Goal: Task Accomplishment & Management: Complete application form

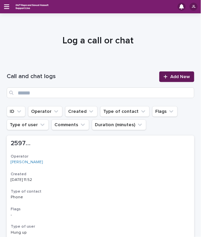
click at [170, 78] on span "Add New" at bounding box center [180, 76] width 20 height 5
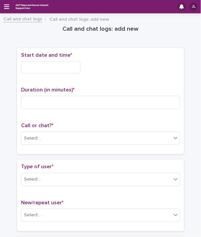
click at [54, 70] on input "text" at bounding box center [50, 67] width 59 height 12
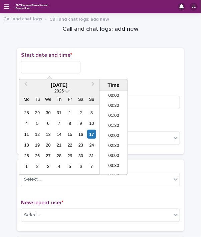
scroll to position [233, 0]
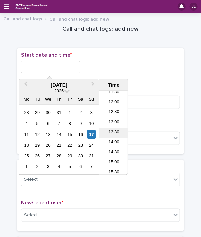
click at [122, 131] on li "13:30" at bounding box center [113, 133] width 28 height 10
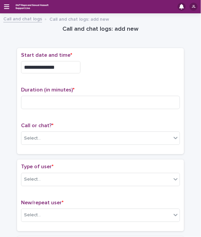
click at [67, 68] on input "**********" at bounding box center [50, 67] width 59 height 12
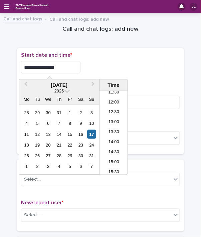
type input "**********"
click at [97, 67] on div "**********" at bounding box center [100, 67] width 159 height 12
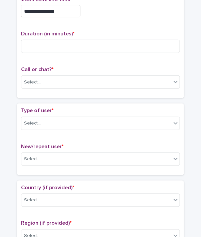
scroll to position [83, 0]
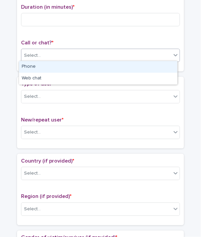
click at [109, 50] on div "Select..." at bounding box center [96, 55] width 150 height 11
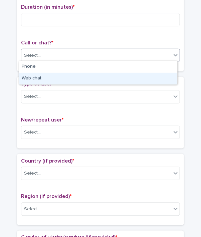
click at [43, 79] on div "Web chat" at bounding box center [98, 79] width 158 height 12
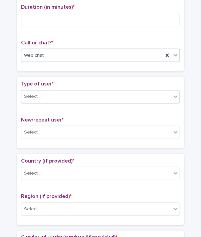
click at [63, 99] on div "Select..." at bounding box center [96, 96] width 150 height 11
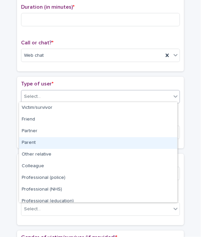
scroll to position [75, 0]
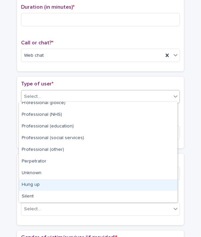
click at [151, 184] on div "Hung up" at bounding box center [98, 185] width 158 height 12
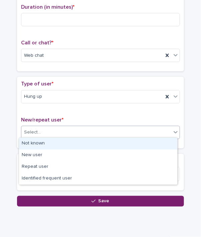
click at [100, 133] on div "Select..." at bounding box center [96, 132] width 150 height 11
click at [72, 145] on div "Not known" at bounding box center [98, 144] width 158 height 12
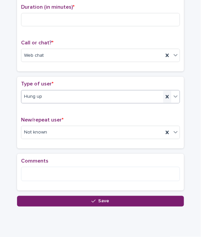
click at [164, 97] on icon at bounding box center [167, 96] width 7 height 7
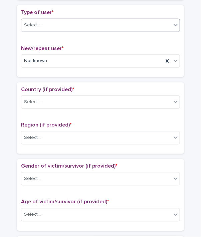
scroll to position [157, 0]
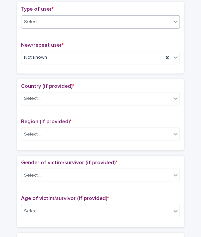
click at [86, 19] on div "Select..." at bounding box center [96, 21] width 150 height 11
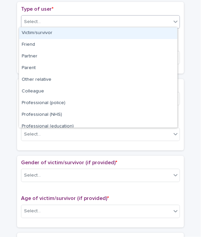
click at [57, 34] on div "Victim/survivor" at bounding box center [98, 33] width 158 height 12
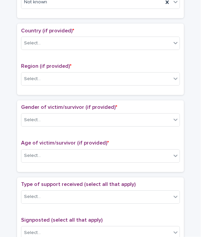
scroll to position [232, 0]
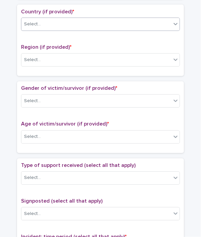
click at [85, 19] on div "Select..." at bounding box center [96, 24] width 150 height 11
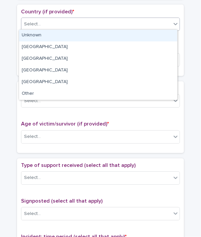
click at [43, 37] on div "Unknown" at bounding box center [98, 36] width 158 height 12
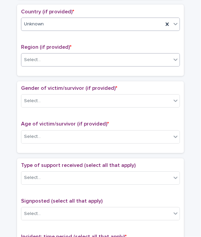
click at [43, 58] on div "Select..." at bounding box center [96, 60] width 150 height 11
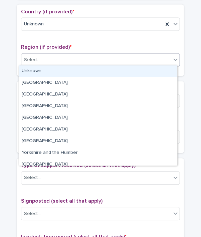
click at [39, 70] on div "Unknown" at bounding box center [98, 71] width 158 height 12
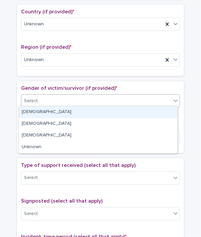
click at [41, 102] on input "text" at bounding box center [41, 101] width 1 height 6
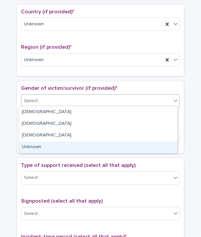
click at [42, 145] on div "Unknown" at bounding box center [98, 147] width 158 height 12
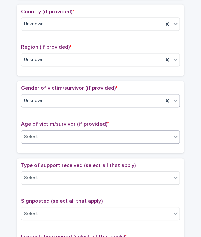
click at [49, 139] on div "Select..." at bounding box center [96, 136] width 150 height 11
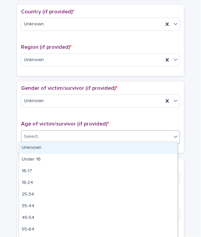
click at [45, 146] on div "Unknown" at bounding box center [98, 148] width 158 height 12
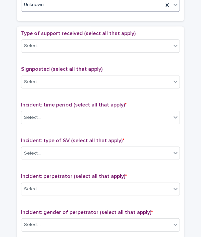
scroll to position [371, 0]
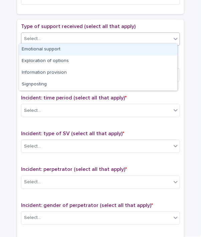
click at [74, 38] on div "Select..." at bounding box center [96, 38] width 150 height 11
click at [50, 48] on div "Emotional support" at bounding box center [98, 50] width 158 height 12
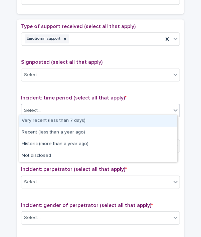
click at [55, 106] on div "Select..." at bounding box center [96, 110] width 150 height 11
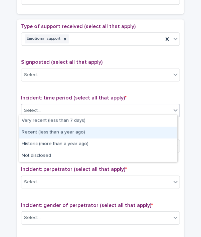
click at [56, 130] on div "Recent (less than a year ago)" at bounding box center [98, 133] width 158 height 12
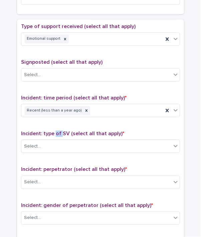
click at [56, 131] on span "Incident: type of SV (select all that apply) *" at bounding box center [72, 133] width 103 height 5
drag, startPoint x: 56, startPoint y: 126, endPoint x: 58, endPoint y: 140, distance: 14.5
click at [58, 141] on div "Select..." at bounding box center [96, 146] width 150 height 11
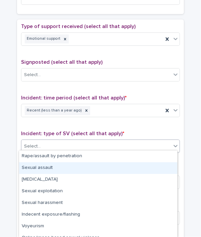
click at [56, 166] on div "Sexual assault" at bounding box center [98, 168] width 158 height 12
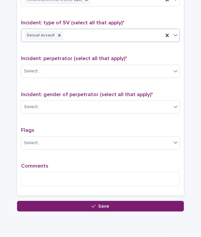
scroll to position [505, 0]
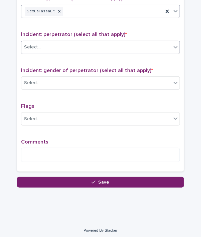
click at [84, 42] on div "Select..." at bounding box center [96, 47] width 150 height 11
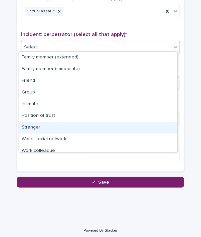
click at [88, 123] on div "Stranger" at bounding box center [98, 128] width 158 height 12
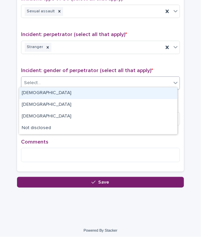
click at [47, 77] on div "Select..." at bounding box center [96, 82] width 150 height 11
click at [35, 91] on div "[DEMOGRAPHIC_DATA]" at bounding box center [98, 93] width 158 height 12
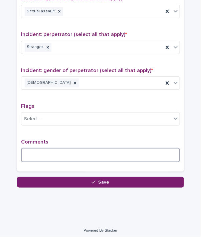
click at [40, 153] on textarea at bounding box center [100, 155] width 159 height 14
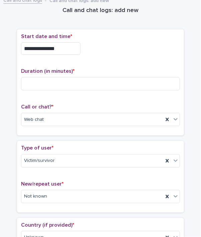
scroll to position [16, 0]
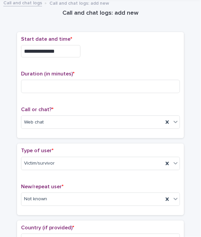
type textarea "**********"
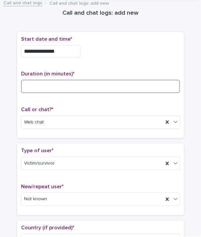
click at [120, 89] on input at bounding box center [100, 86] width 159 height 13
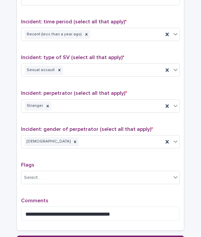
scroll to position [505, 0]
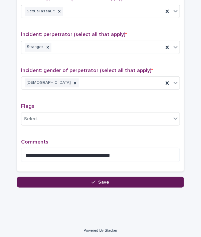
type input "**"
click at [79, 179] on button "Save" at bounding box center [100, 182] width 167 height 11
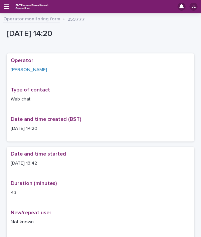
click at [20, 15] on link "Operator monitoring form" at bounding box center [31, 19] width 57 height 8
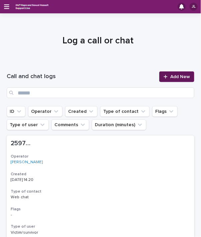
click at [178, 76] on span "Add New" at bounding box center [180, 76] width 20 height 5
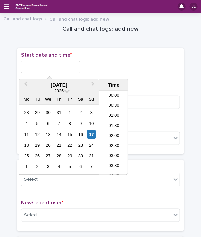
click at [43, 70] on input "text" at bounding box center [50, 67] width 59 height 12
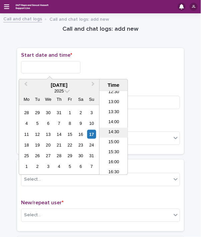
click at [121, 135] on li "14:30" at bounding box center [113, 133] width 28 height 10
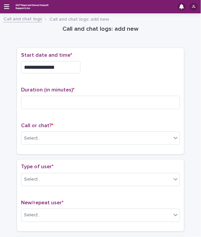
click at [67, 65] on input "**********" at bounding box center [50, 67] width 59 height 12
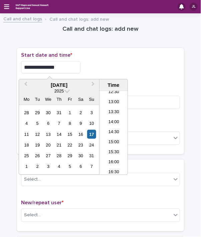
type input "**********"
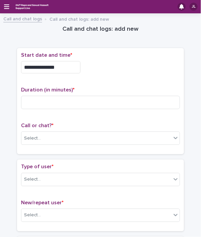
click at [121, 61] on div "**********" at bounding box center [100, 67] width 159 height 12
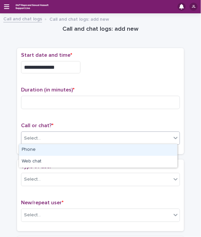
click at [58, 139] on div "Select..." at bounding box center [96, 138] width 150 height 11
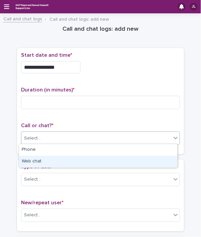
click at [35, 162] on div "Web chat" at bounding box center [98, 162] width 158 height 12
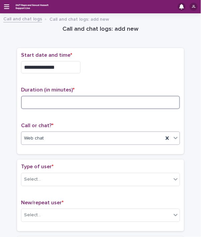
click at [79, 104] on input at bounding box center [100, 102] width 159 height 13
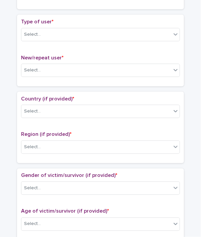
scroll to position [150, 0]
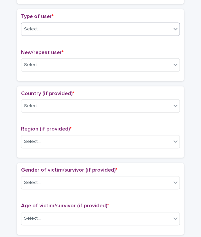
type input "*"
click at [163, 24] on div "Select..." at bounding box center [96, 29] width 150 height 11
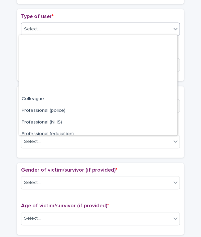
scroll to position [75, 0]
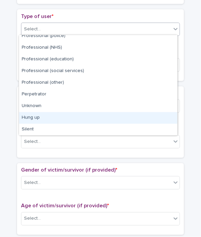
click at [133, 119] on div "Hung up" at bounding box center [98, 118] width 158 height 12
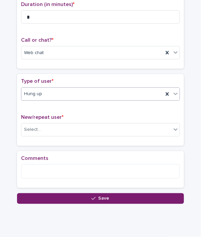
scroll to position [86, 0]
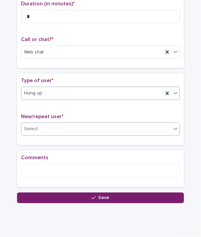
click at [26, 127] on div "Select..." at bounding box center [32, 128] width 17 height 7
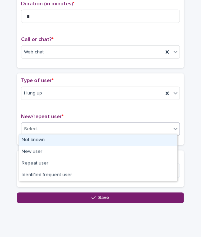
click at [41, 142] on div "Not known" at bounding box center [98, 140] width 158 height 12
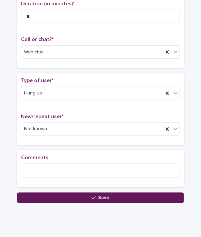
click at [39, 197] on button "Save" at bounding box center [100, 197] width 167 height 11
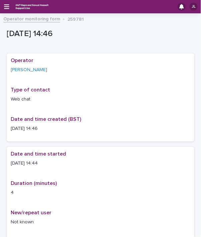
click at [39, 18] on link "Operator monitoring form" at bounding box center [31, 19] width 57 height 8
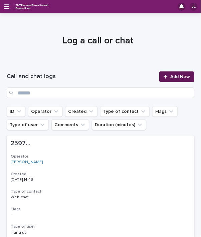
click at [177, 77] on span "Add New" at bounding box center [180, 76] width 20 height 5
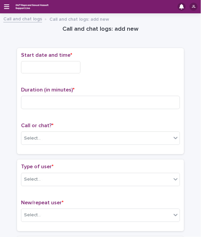
click at [55, 60] on div "Start date and time *" at bounding box center [100, 65] width 159 height 27
click at [56, 67] on input "text" at bounding box center [50, 67] width 59 height 12
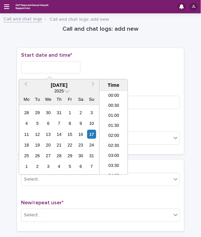
scroll to position [263, 0]
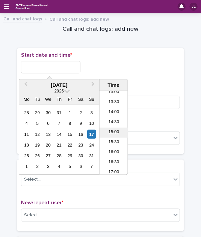
click at [121, 134] on li "15:00" at bounding box center [113, 133] width 28 height 10
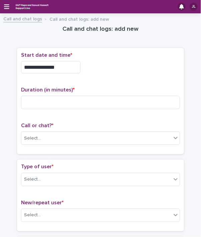
click at [56, 70] on input "**********" at bounding box center [50, 67] width 59 height 12
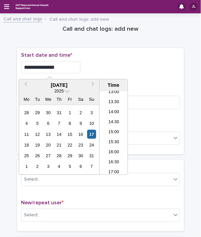
type input "**********"
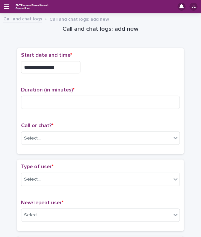
click at [86, 70] on div "**********" at bounding box center [100, 67] width 159 height 12
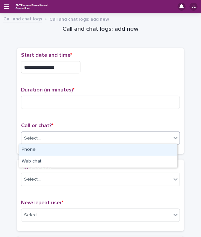
click at [45, 136] on div "Select..." at bounding box center [96, 138] width 150 height 11
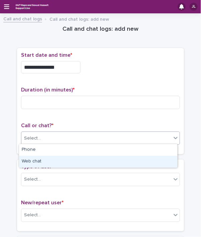
click at [31, 160] on div "Web chat" at bounding box center [98, 162] width 158 height 12
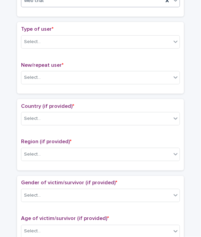
scroll to position [146, 0]
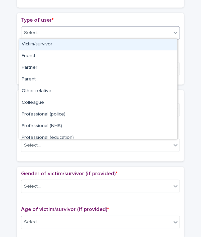
click at [72, 32] on div "Select..." at bounding box center [96, 32] width 150 height 11
click at [59, 32] on div "Select..." at bounding box center [96, 32] width 150 height 11
click at [39, 44] on div "Victim/survivor" at bounding box center [98, 45] width 158 height 12
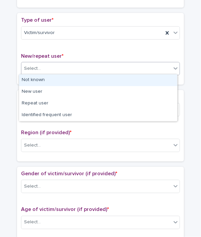
click at [35, 69] on div "Select..." at bounding box center [32, 68] width 17 height 7
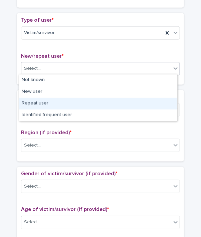
click at [36, 102] on div "Repeat user" at bounding box center [98, 104] width 158 height 12
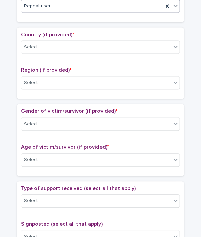
scroll to position [212, 0]
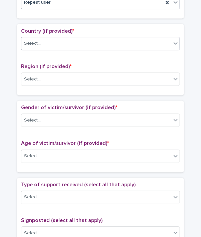
click at [105, 45] on div "Select..." at bounding box center [96, 43] width 150 height 11
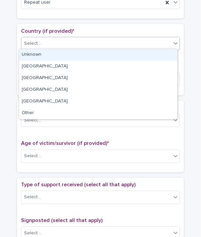
click at [77, 56] on div "Unknown" at bounding box center [98, 55] width 158 height 12
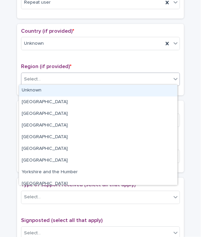
click at [101, 78] on div "Select..." at bounding box center [96, 79] width 150 height 11
click at [73, 87] on div "Unknown" at bounding box center [98, 91] width 158 height 12
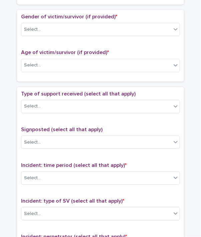
scroll to position [309, 0]
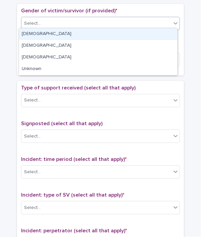
click at [65, 22] on div "Select..." at bounding box center [96, 23] width 150 height 11
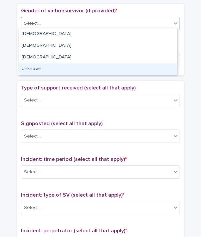
drag, startPoint x: 60, startPoint y: 35, endPoint x: 48, endPoint y: 68, distance: 34.6
click at [48, 68] on div "Unknown" at bounding box center [98, 69] width 158 height 12
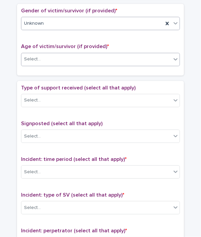
click at [59, 58] on div "Select..." at bounding box center [96, 59] width 150 height 11
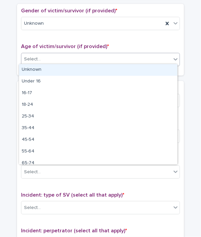
click at [49, 69] on div "Unknown" at bounding box center [98, 70] width 158 height 12
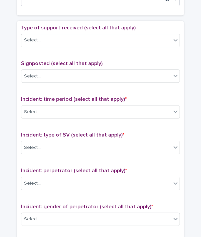
scroll to position [371, 0]
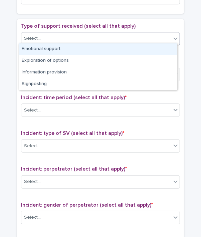
click at [102, 37] on div "Select..." at bounding box center [96, 38] width 150 height 11
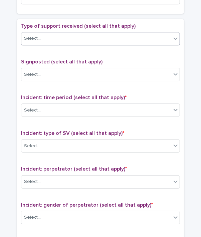
click at [57, 36] on div "Select..." at bounding box center [96, 38] width 150 height 11
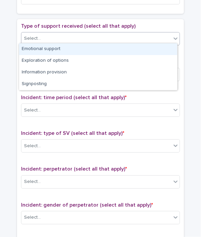
click at [52, 48] on div "Emotional support" at bounding box center [98, 49] width 158 height 12
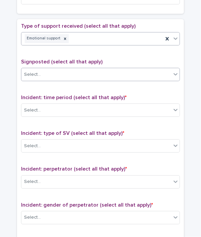
click at [48, 73] on div "Select..." at bounding box center [96, 74] width 150 height 11
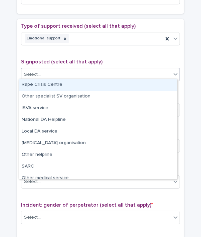
click at [81, 60] on span "Signposted (select all that apply)" at bounding box center [61, 61] width 81 height 5
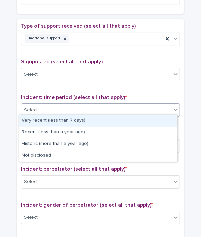
click at [60, 105] on div "Select..." at bounding box center [96, 110] width 150 height 11
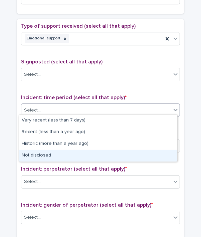
click at [41, 155] on div "Not disclosed" at bounding box center [98, 156] width 158 height 12
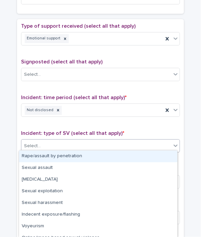
click at [65, 142] on div "Select..." at bounding box center [96, 145] width 150 height 11
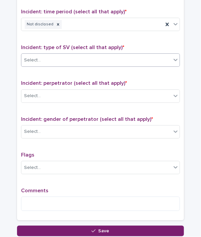
scroll to position [457, 0]
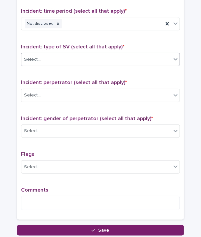
click at [113, 59] on div "Select..." at bounding box center [96, 59] width 150 height 11
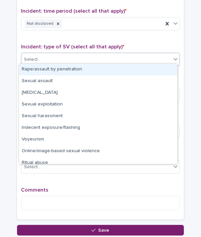
click at [98, 70] on div "Rape/assault by penetration" at bounding box center [98, 70] width 158 height 12
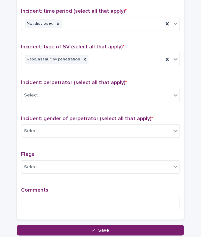
click at [57, 99] on div "Incident: perpetrator (select all that apply) * Select..." at bounding box center [100, 93] width 159 height 28
click at [43, 90] on div "Select..." at bounding box center [96, 95] width 150 height 11
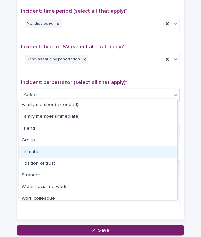
click at [44, 154] on div "Intimate" at bounding box center [98, 152] width 158 height 12
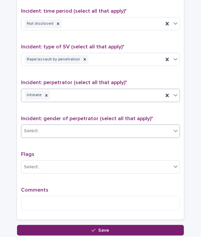
click at [45, 130] on div "Select..." at bounding box center [96, 130] width 150 height 11
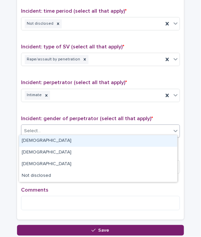
click at [32, 140] on div "[DEMOGRAPHIC_DATA]" at bounding box center [98, 141] width 158 height 12
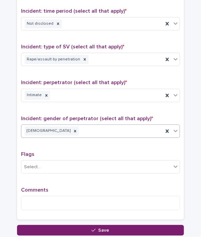
scroll to position [505, 0]
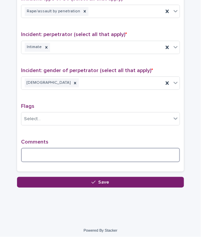
click at [29, 148] on textarea at bounding box center [100, 155] width 159 height 14
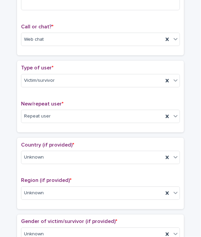
scroll to position [103, 0]
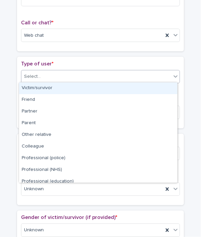
click at [166, 79] on div "Select..." at bounding box center [96, 76] width 150 height 11
click at [137, 89] on div "Victim/survivor" at bounding box center [98, 88] width 158 height 12
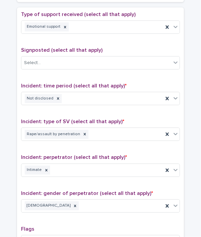
scroll to position [403, 0]
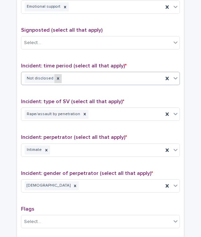
click at [56, 78] on icon at bounding box center [58, 78] width 5 height 5
click at [77, 77] on div "Select..." at bounding box center [96, 78] width 150 height 11
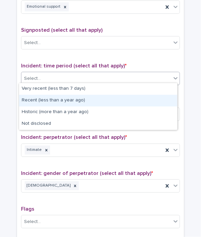
drag, startPoint x: 49, startPoint y: 94, endPoint x: 47, endPoint y: 98, distance: 5.1
click at [47, 98] on div "Recent (less than a year ago)" at bounding box center [98, 101] width 158 height 12
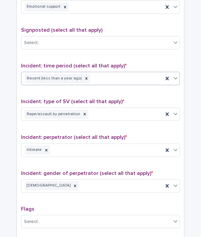
click at [119, 75] on div "Recent (less than a year ago)" at bounding box center [92, 79] width 142 height 12
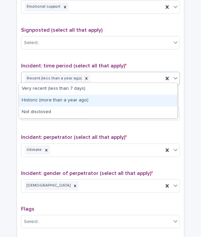
click at [68, 98] on div "Historic (more than a year ago)" at bounding box center [98, 101] width 158 height 12
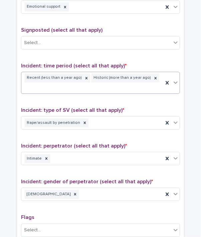
scroll to position [505, 0]
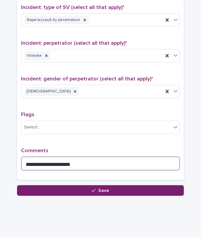
click at [91, 156] on textarea "**********" at bounding box center [100, 163] width 159 height 14
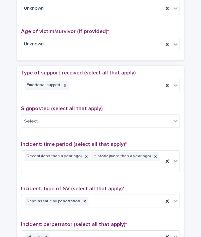
scroll to position [329, 0]
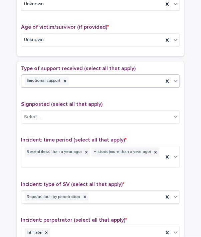
type textarea "**********"
click at [109, 75] on div "Emotional support" at bounding box center [92, 81] width 142 height 12
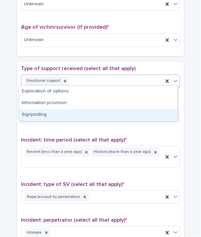
click at [61, 113] on div "Signposting" at bounding box center [98, 115] width 158 height 12
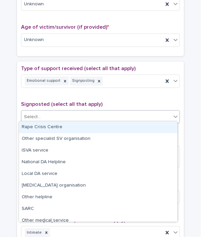
click at [61, 113] on div "Select..." at bounding box center [96, 116] width 150 height 11
click at [52, 126] on div "Rape Crisis Centre" at bounding box center [98, 127] width 158 height 12
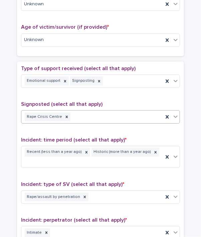
click at [99, 114] on div "Rape Crisis Centre" at bounding box center [92, 117] width 142 height 12
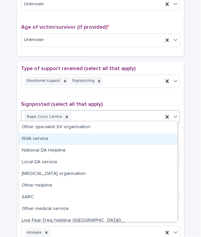
click at [56, 140] on div "ISVA service" at bounding box center [98, 139] width 158 height 12
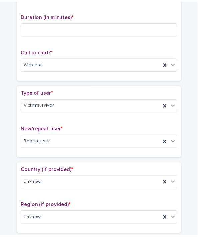
scroll to position [0, 0]
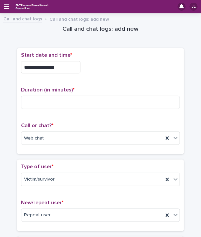
click at [82, 90] on p "Duration (in minutes) *" at bounding box center [100, 90] width 159 height 6
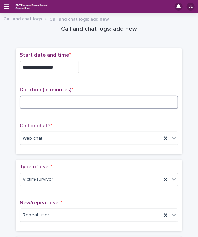
click at [95, 106] on input at bounding box center [99, 102] width 159 height 13
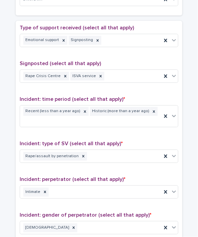
scroll to position [505, 0]
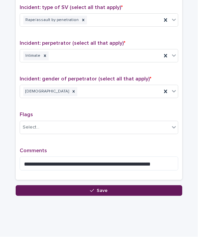
type input "**"
click at [92, 188] on icon "button" at bounding box center [92, 190] width 4 height 5
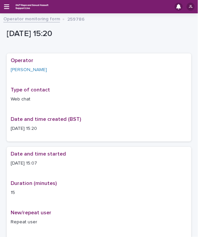
click at [15, 22] on div "Operator monitoring form 259786" at bounding box center [99, 19] width 198 height 9
click at [15, 20] on link "Operator monitoring form" at bounding box center [31, 19] width 57 height 8
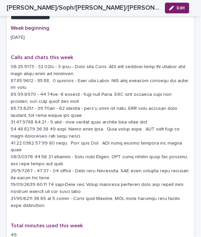
scroll to position [818, 0]
